Goal: Task Accomplishment & Management: Use online tool/utility

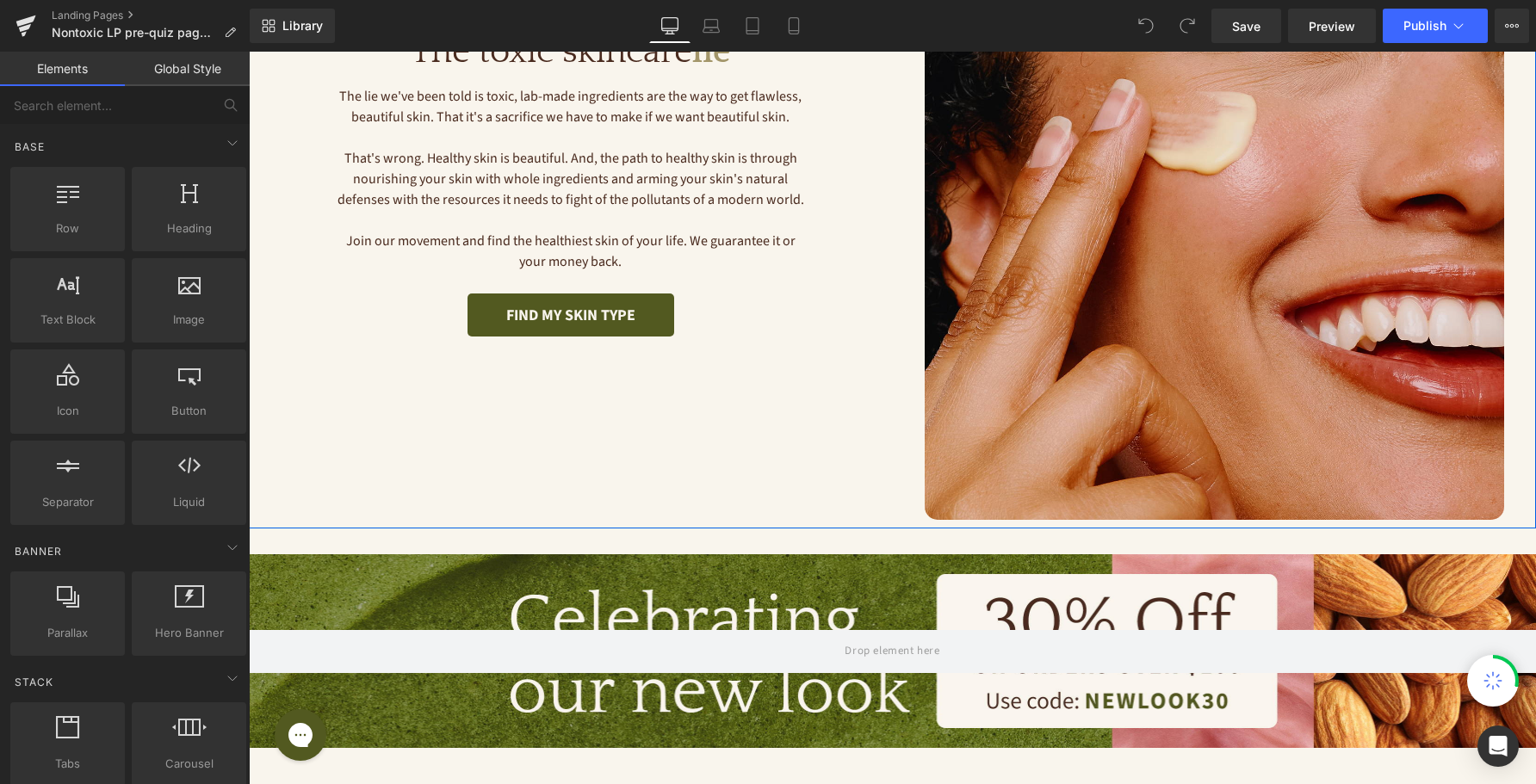
scroll to position [331, 0]
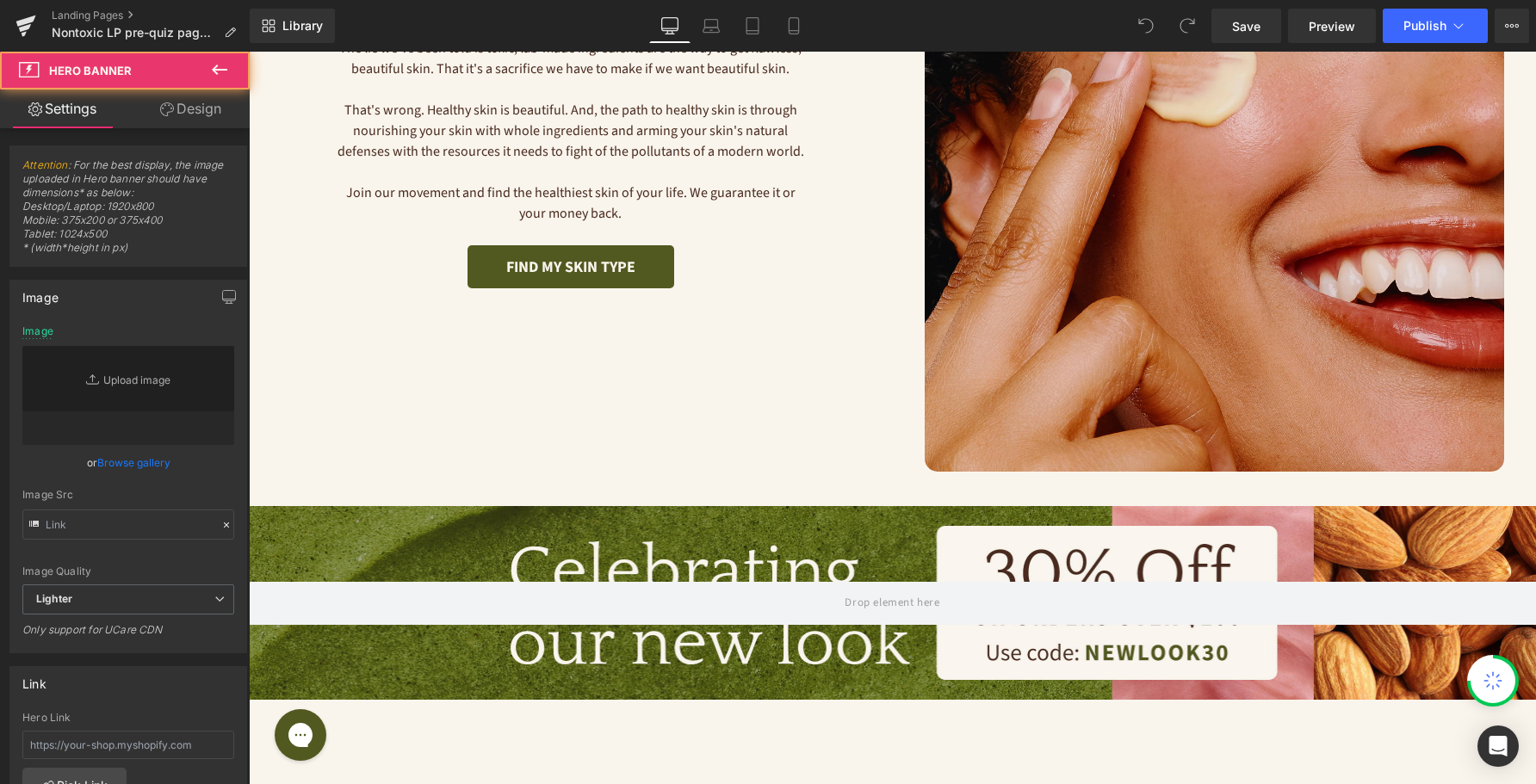
click at [626, 546] on div at bounding box center [892, 602] width 1287 height 193
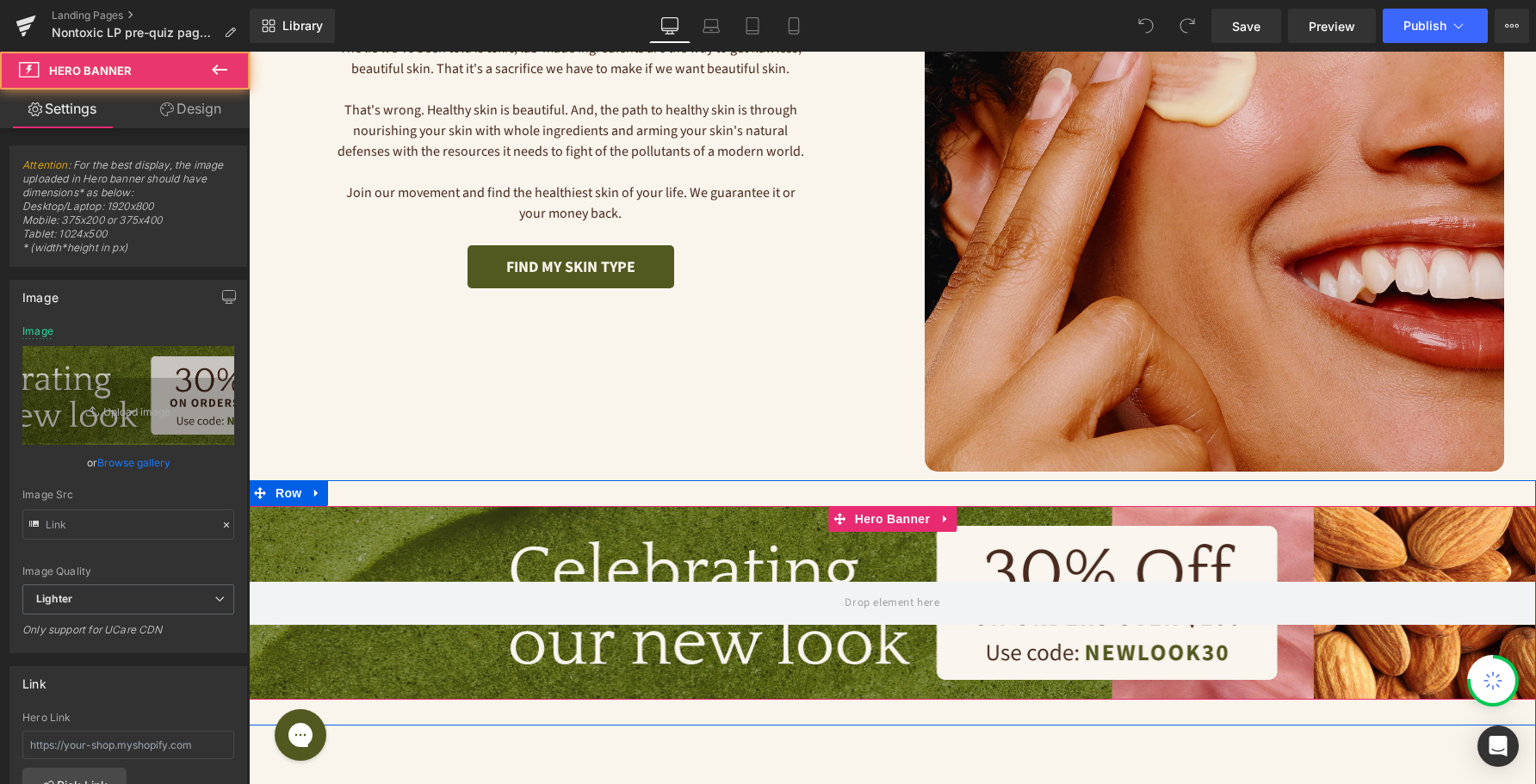
type input "[URL][DOMAIN_NAME]"
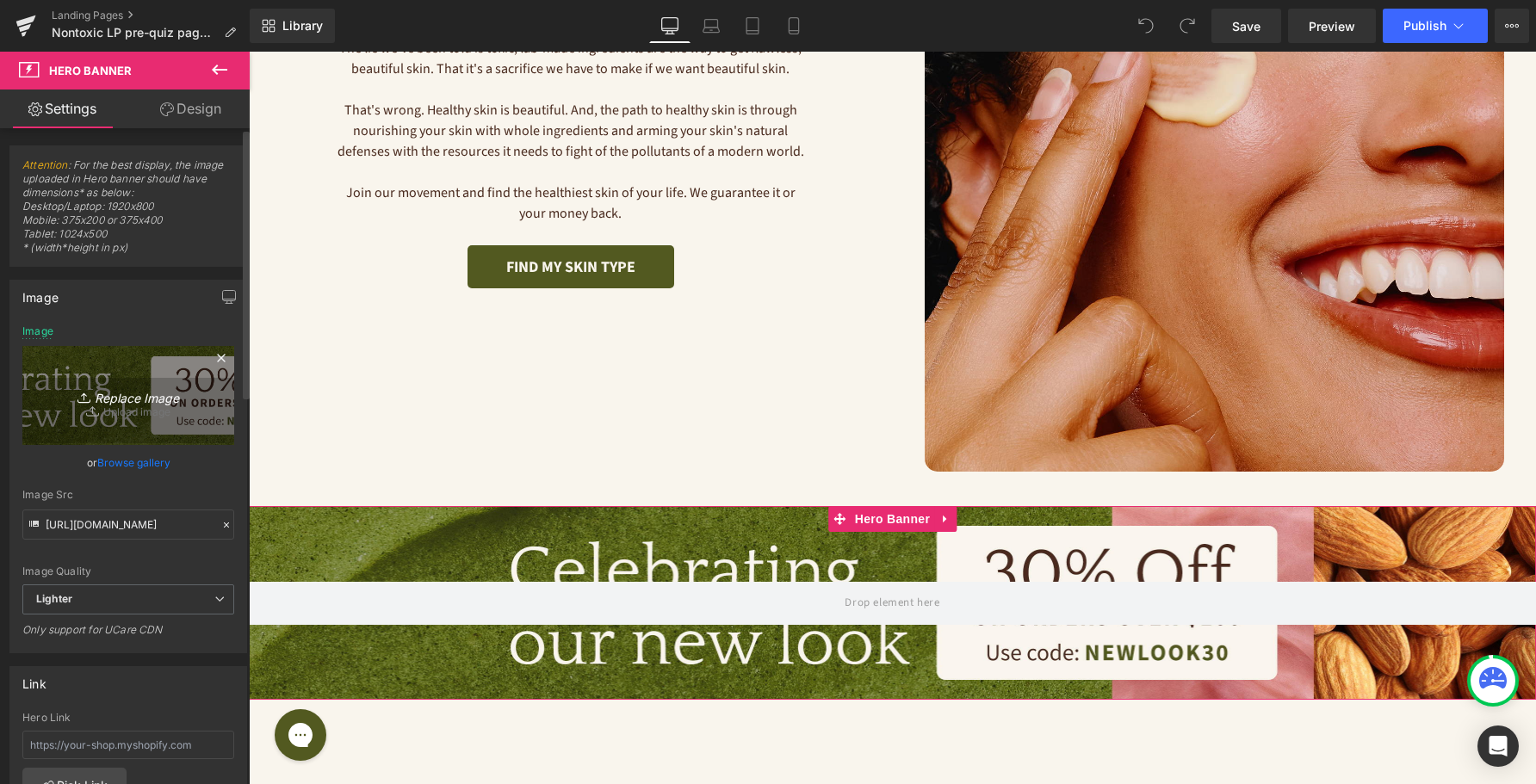
click at [158, 401] on icon "Replace Image" at bounding box center [128, 395] width 137 height 21
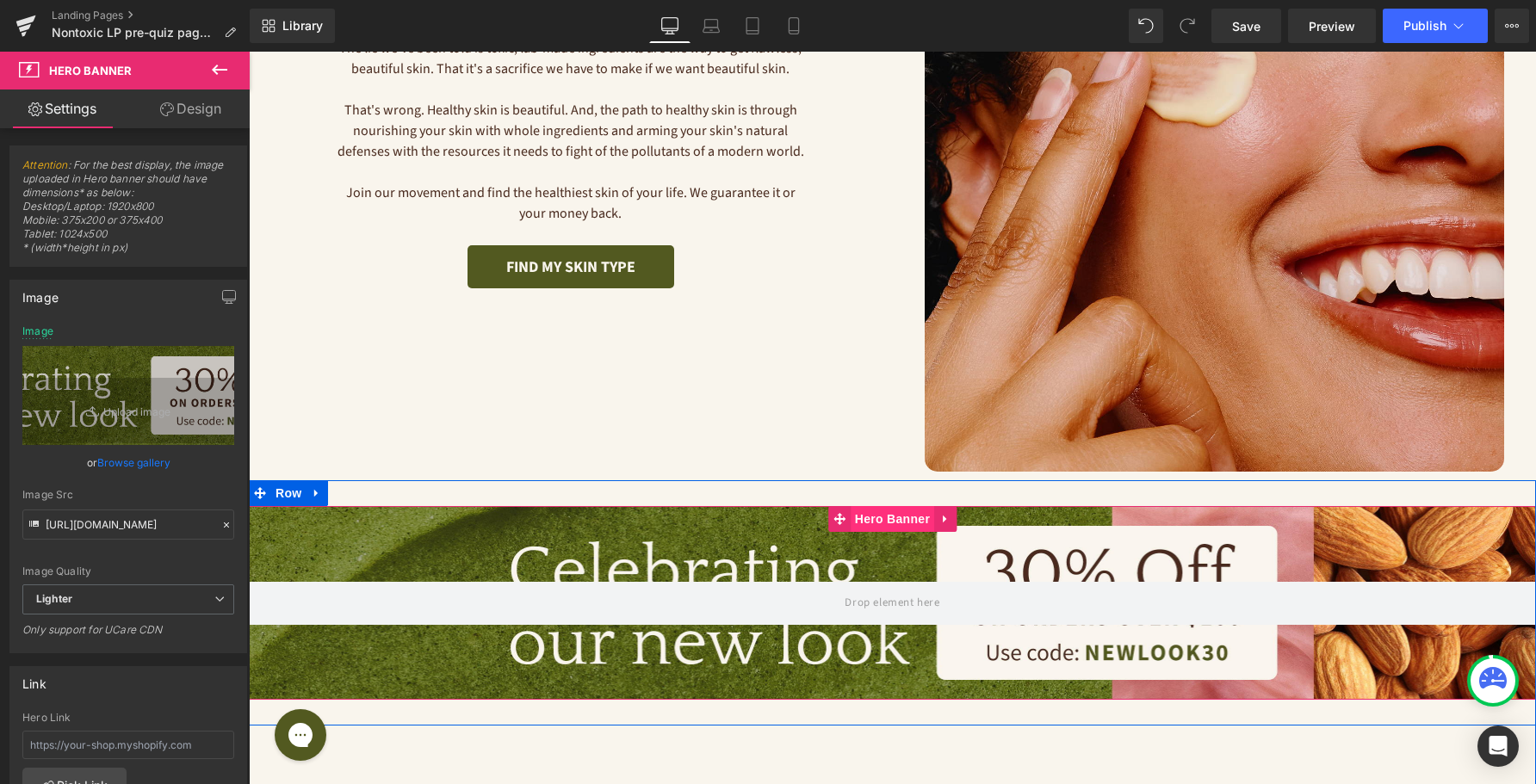
click at [879, 522] on span "Hero Banner" at bounding box center [892, 519] width 84 height 26
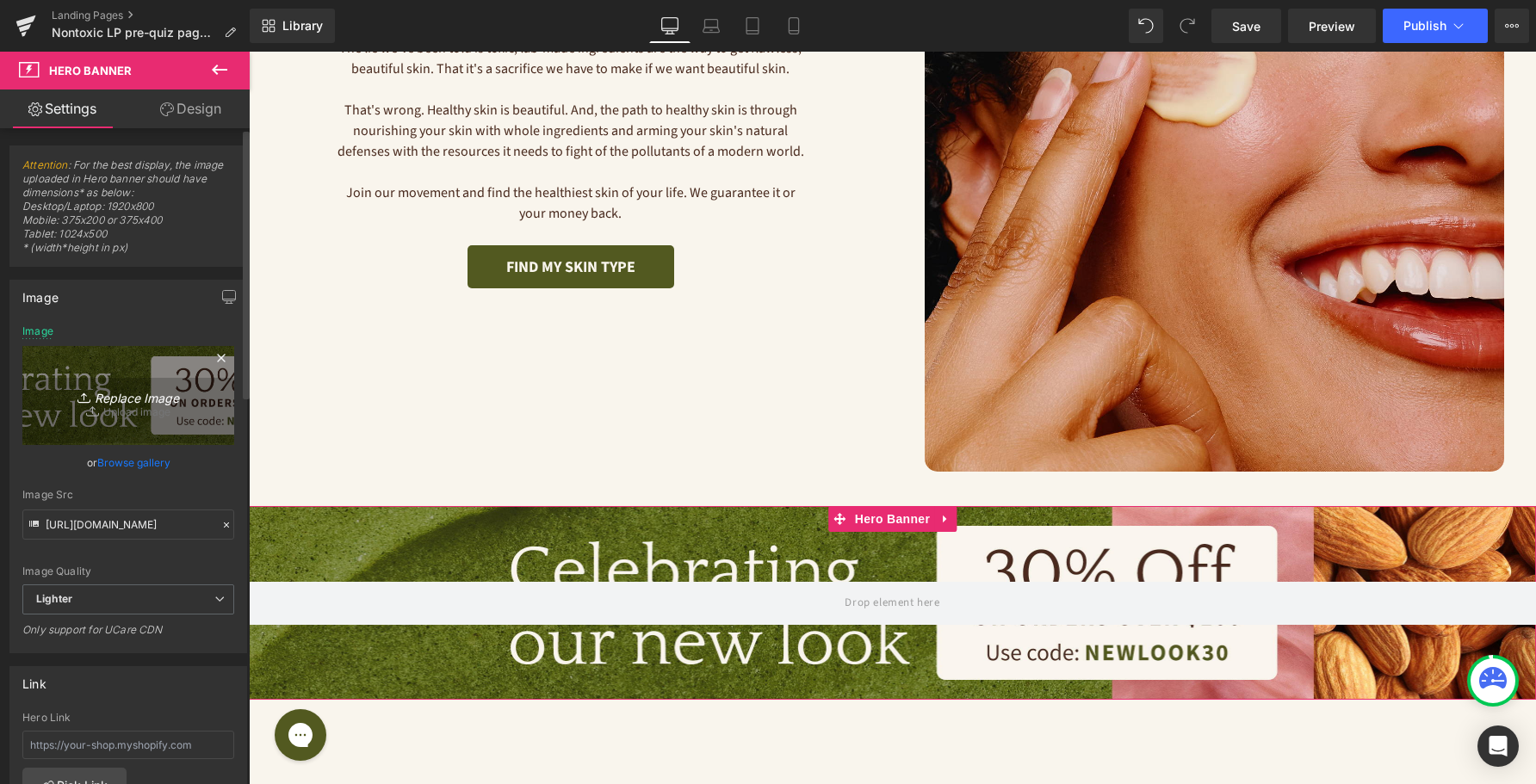
click at [153, 399] on icon "Replace Image" at bounding box center [128, 395] width 137 height 21
type input "C:\fakepath\Desktop-LDW.jpg"
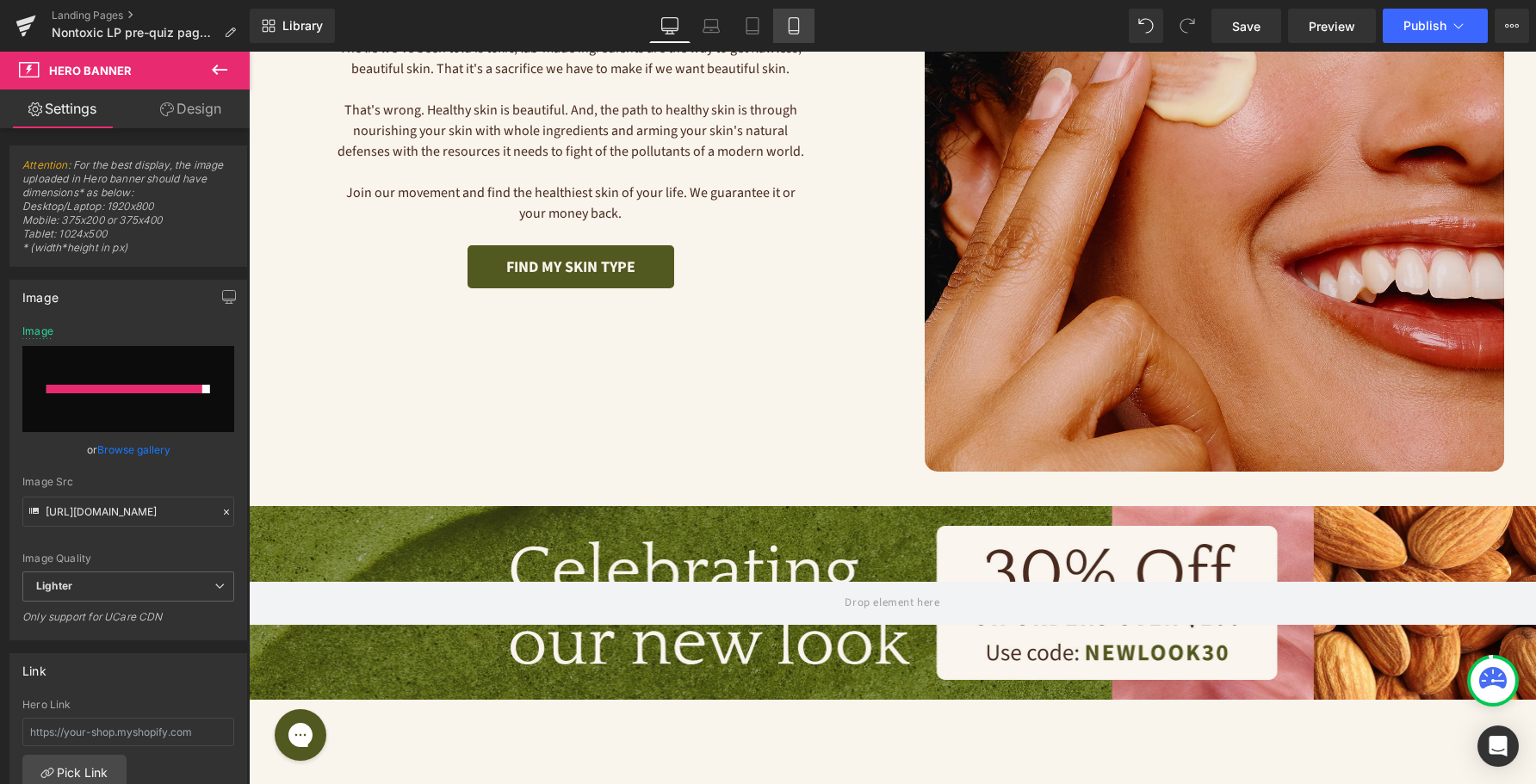
click at [797, 36] on link "Mobile" at bounding box center [794, 26] width 41 height 35
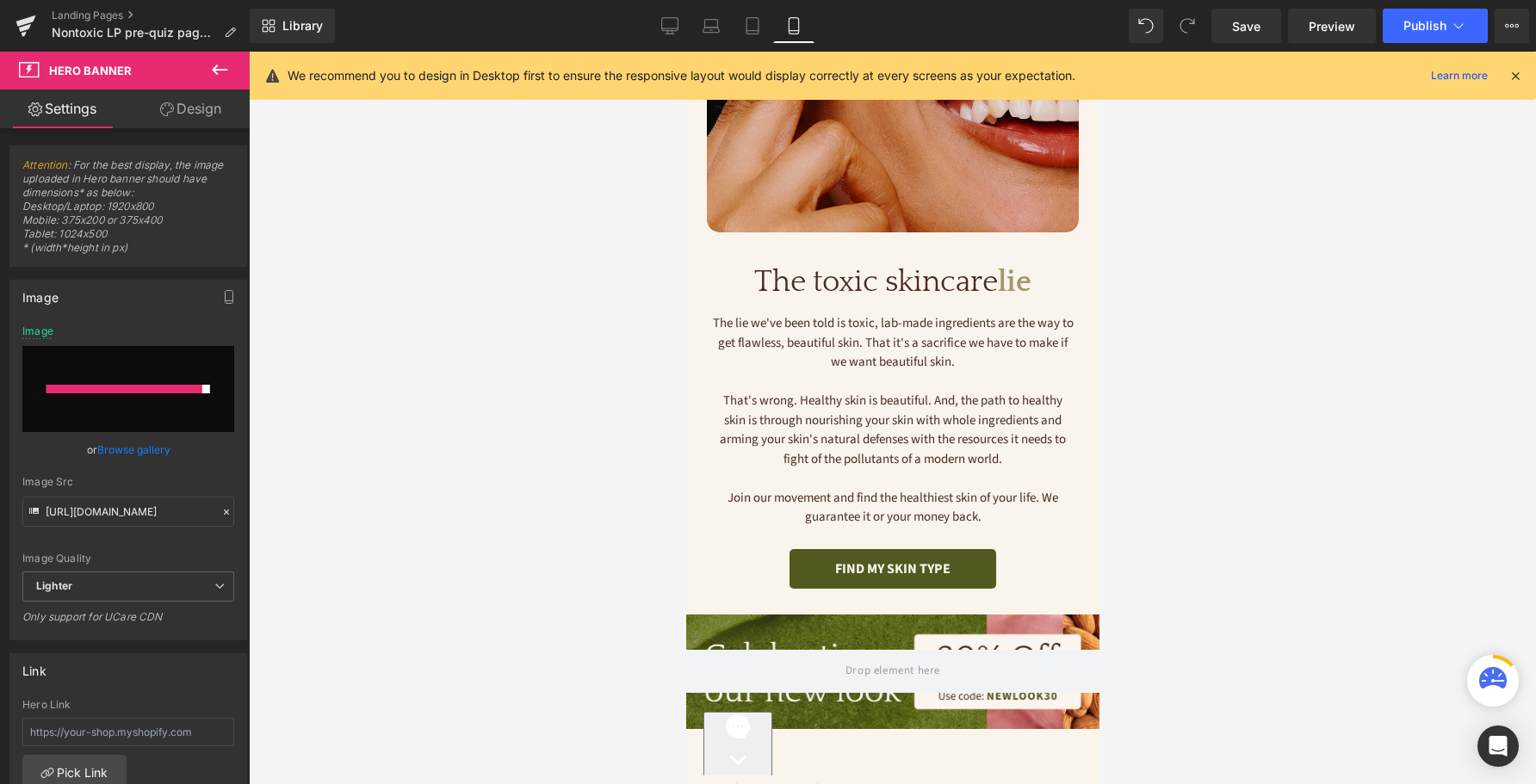
type input "[URL][DOMAIN_NAME]"
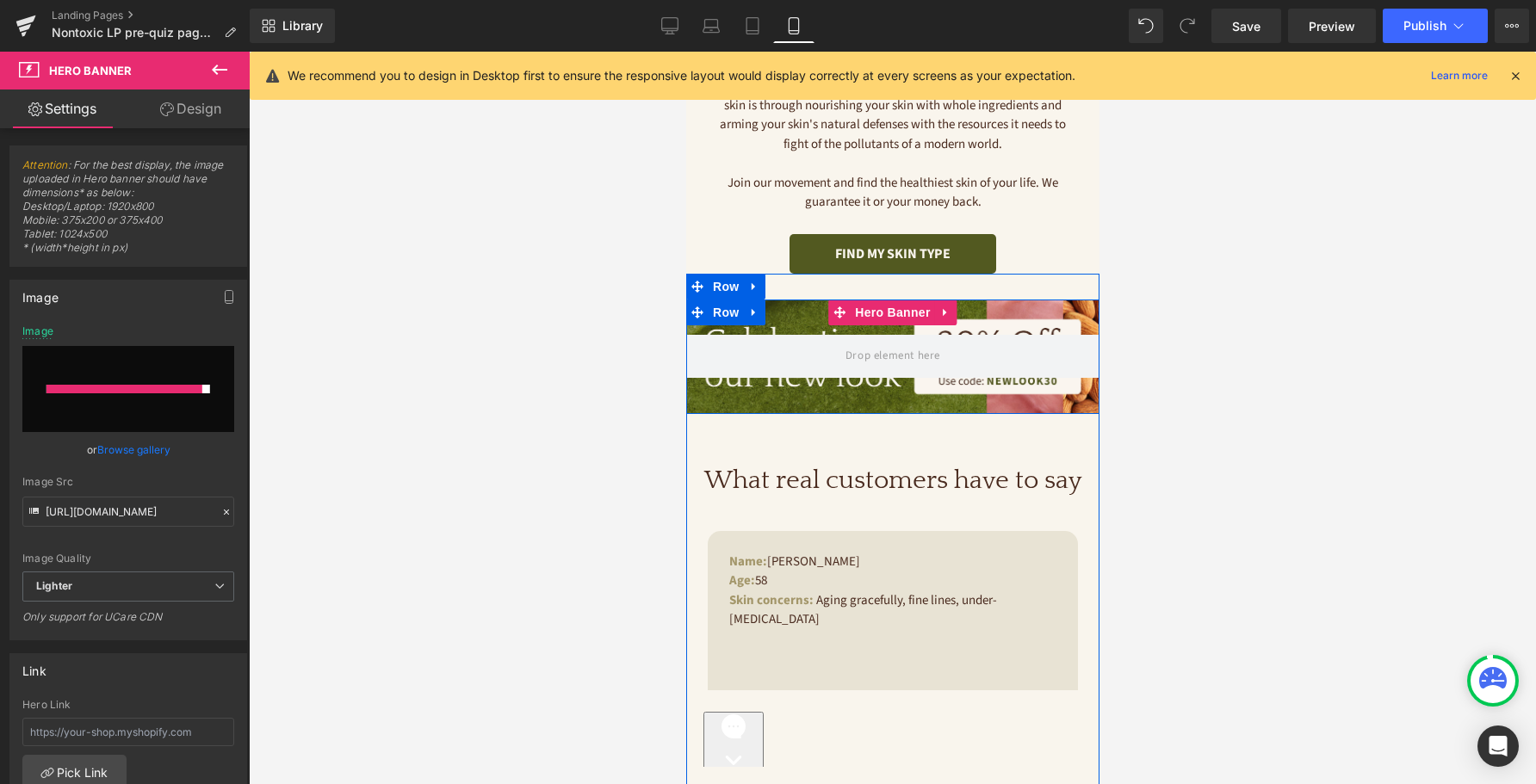
click at [790, 320] on div at bounding box center [892, 356] width 413 height 114
click at [870, 310] on span "Hero Banner" at bounding box center [891, 312] width 84 height 26
